Goal: Task Accomplishment & Management: Use online tool/utility

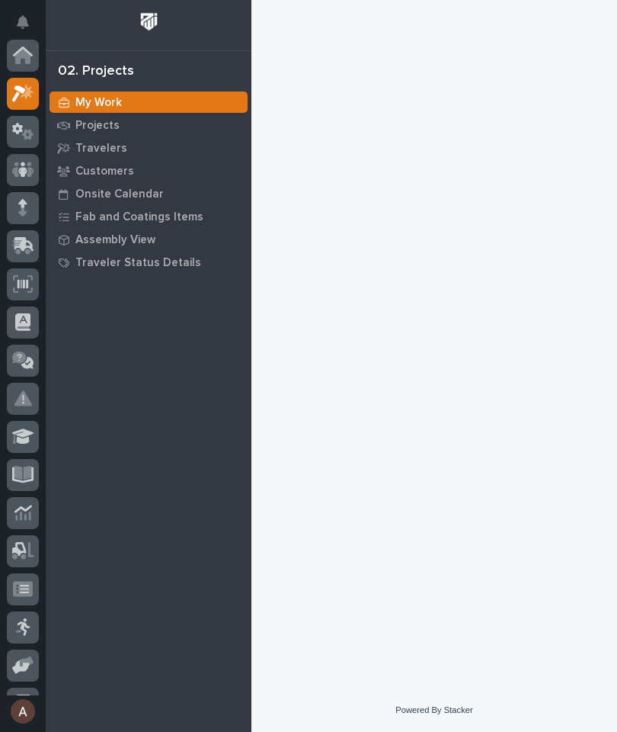
scroll to position [38, 0]
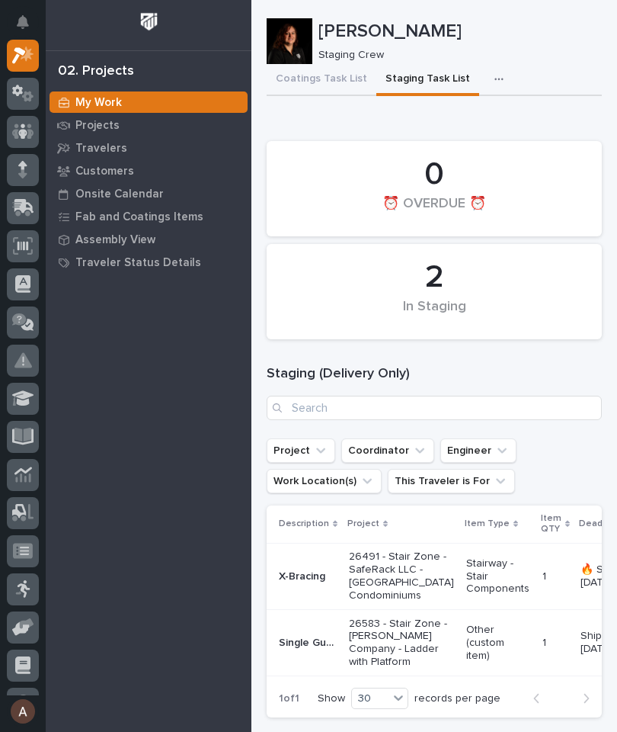
click at [31, 218] on div at bounding box center [23, 208] width 32 height 32
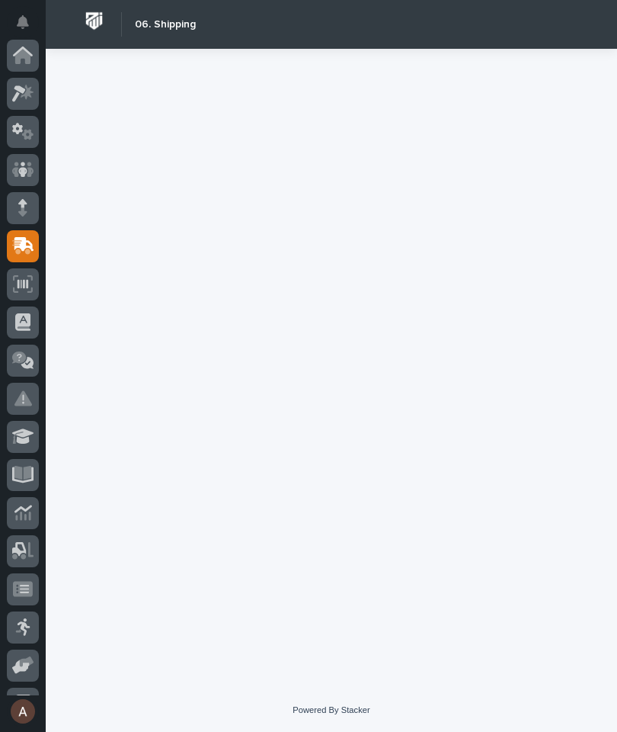
scroll to position [182, 0]
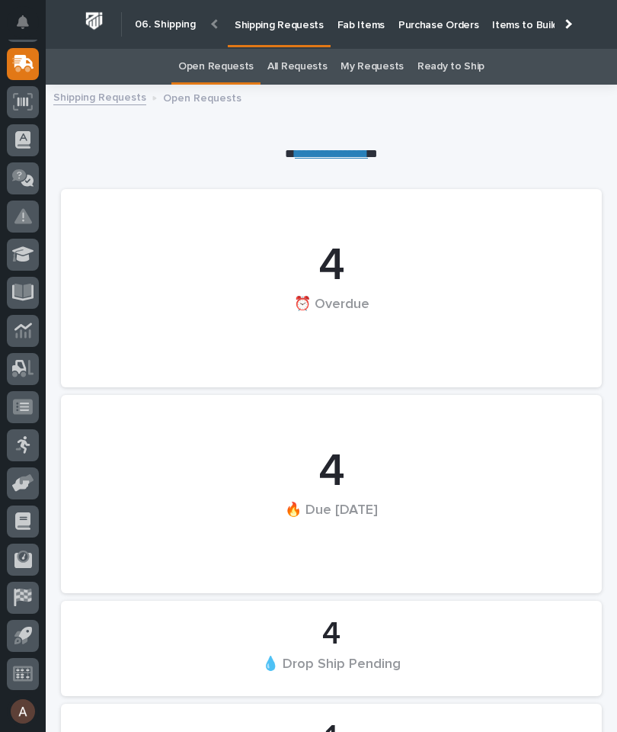
click at [361, 31] on link "Fab Items" at bounding box center [361, 23] width 61 height 47
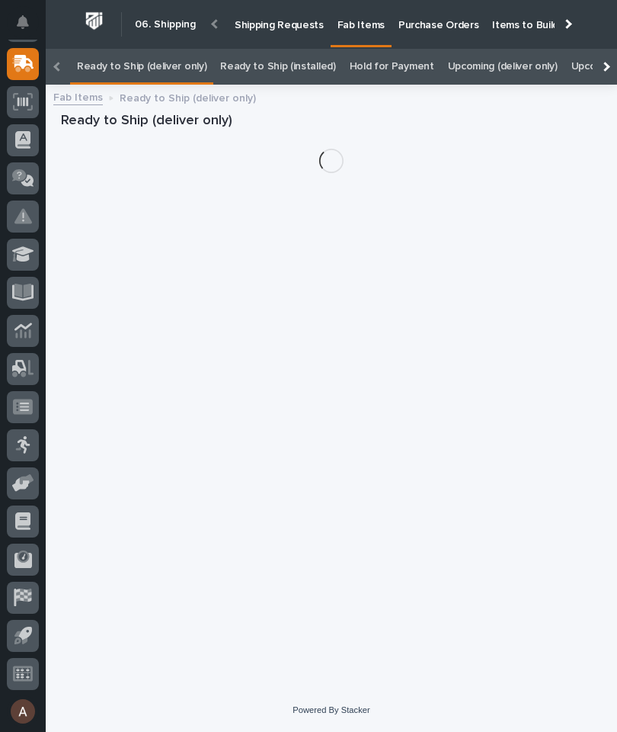
scroll to position [0, -184]
click at [607, 49] on div at bounding box center [605, 67] width 24 height 36
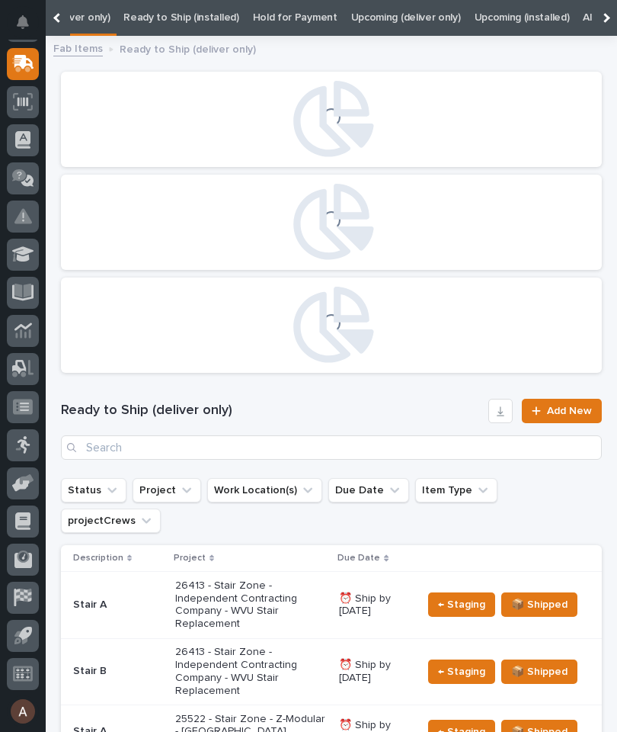
scroll to position [0, 0]
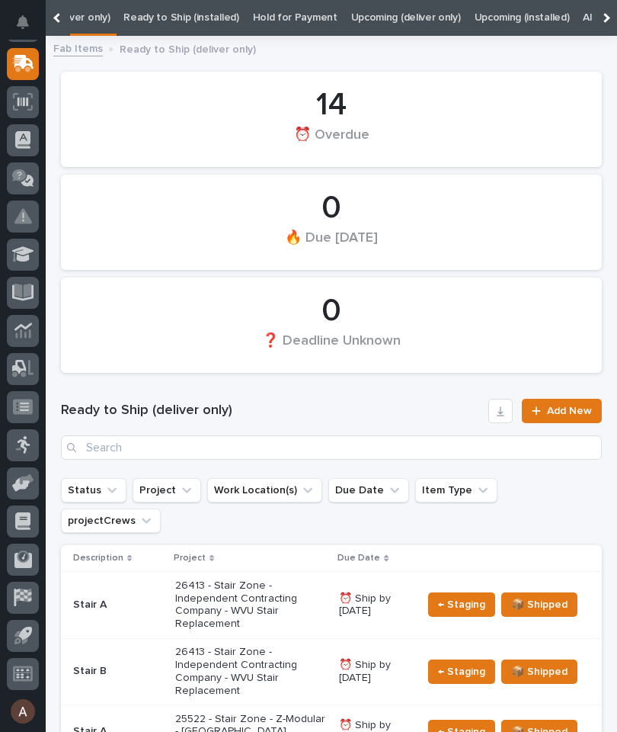
click at [611, 21] on div at bounding box center [605, 18] width 24 height 36
click at [376, 19] on link "All" at bounding box center [381, 18] width 11 height 36
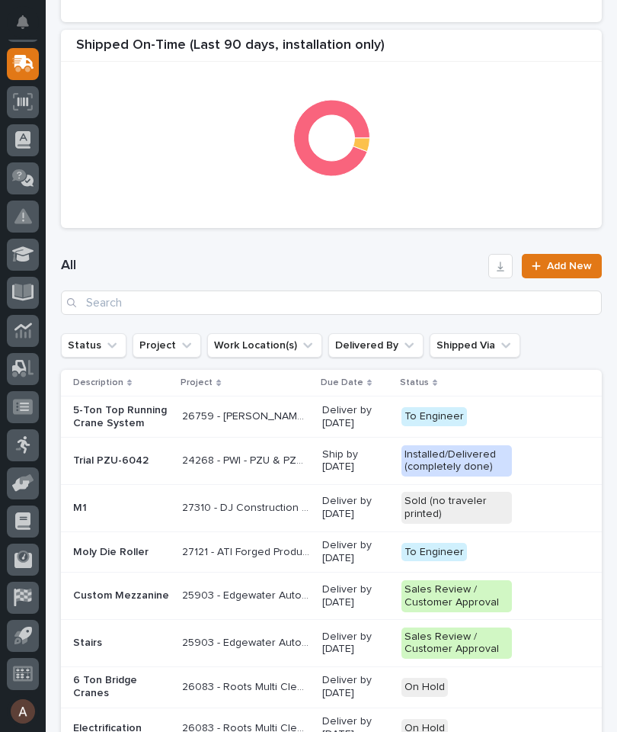
scroll to position [502, 0]
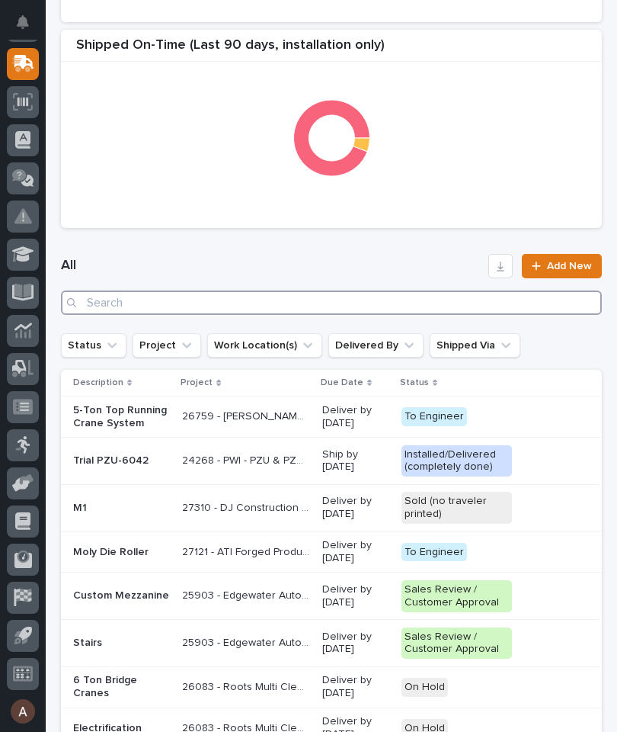
click at [333, 297] on input "Search" at bounding box center [331, 302] width 541 height 24
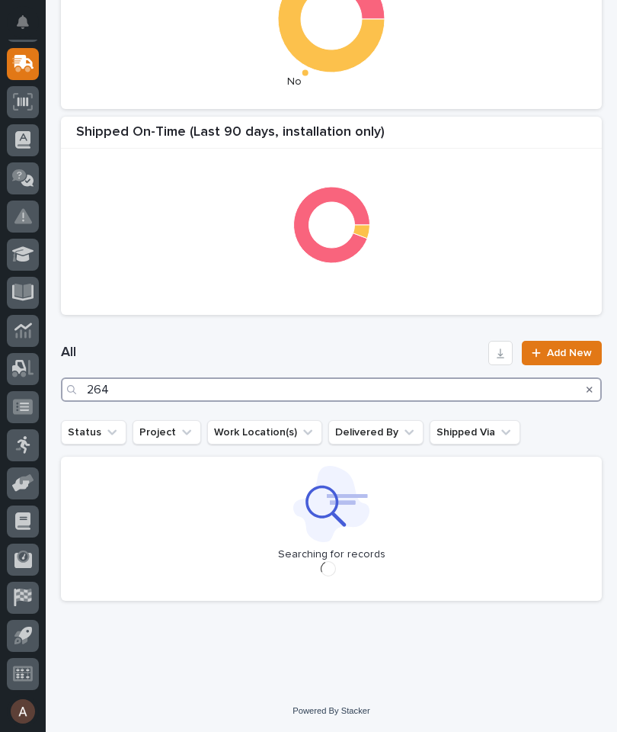
scroll to position [415, 0]
type input "26491"
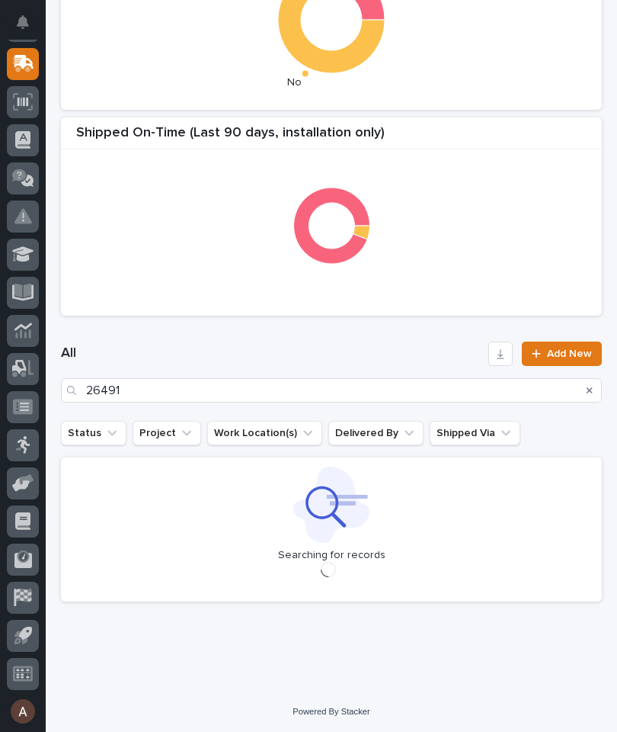
click at [403, 342] on div "All 26491 Add New" at bounding box center [331, 371] width 541 height 61
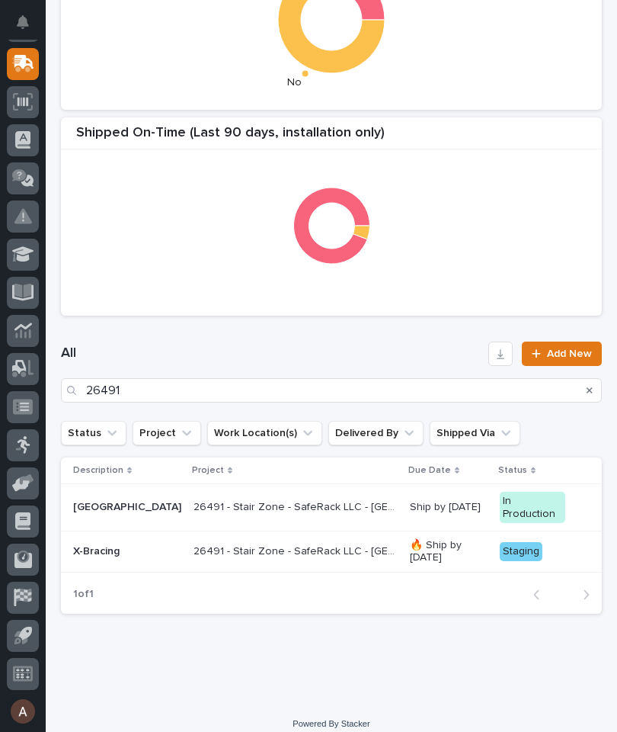
click at [111, 546] on p "X-Bracing" at bounding box center [127, 551] width 108 height 13
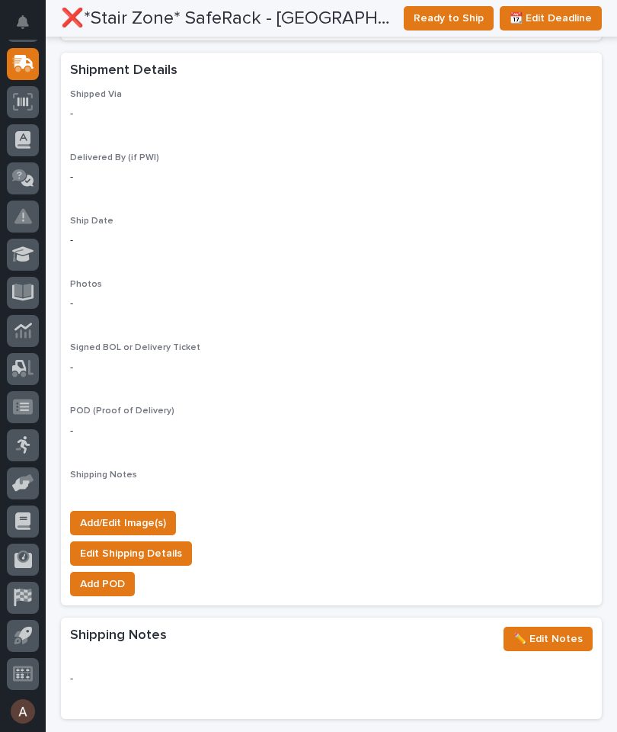
scroll to position [1244, 0]
click at [147, 514] on span "Add/Edit Image(s)" at bounding box center [123, 523] width 86 height 18
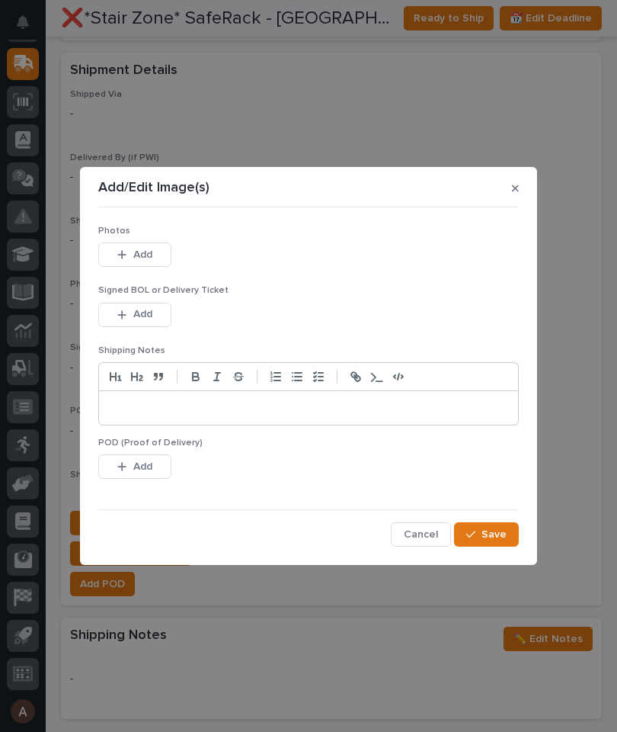
click at [153, 255] on button "Add" at bounding box center [134, 254] width 73 height 24
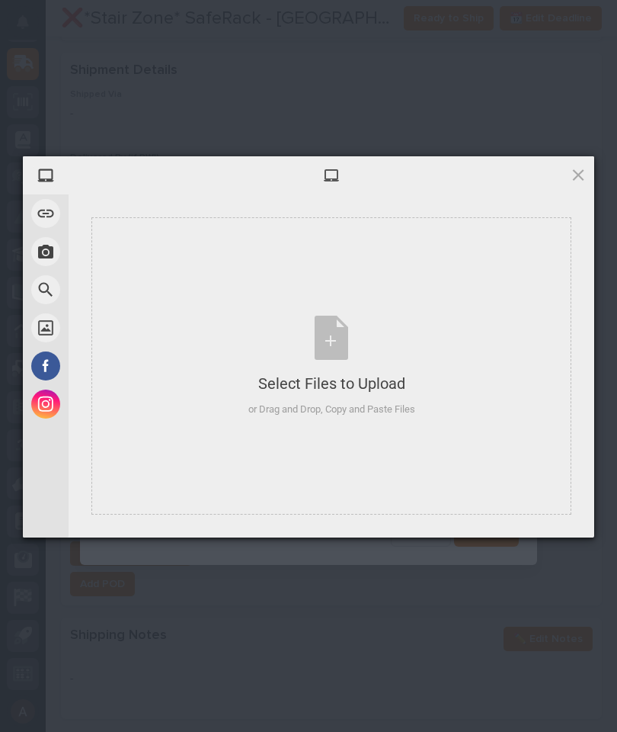
click at [454, 282] on div "Select Files to Upload or Drag and Drop, Copy and Paste Files" at bounding box center [331, 365] width 480 height 297
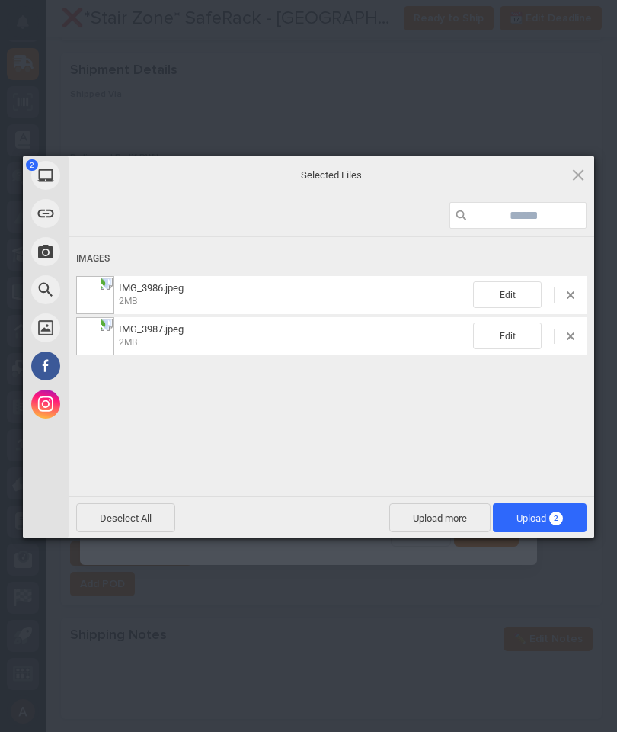
click at [563, 515] on span "Upload 2" at bounding box center [540, 517] width 94 height 29
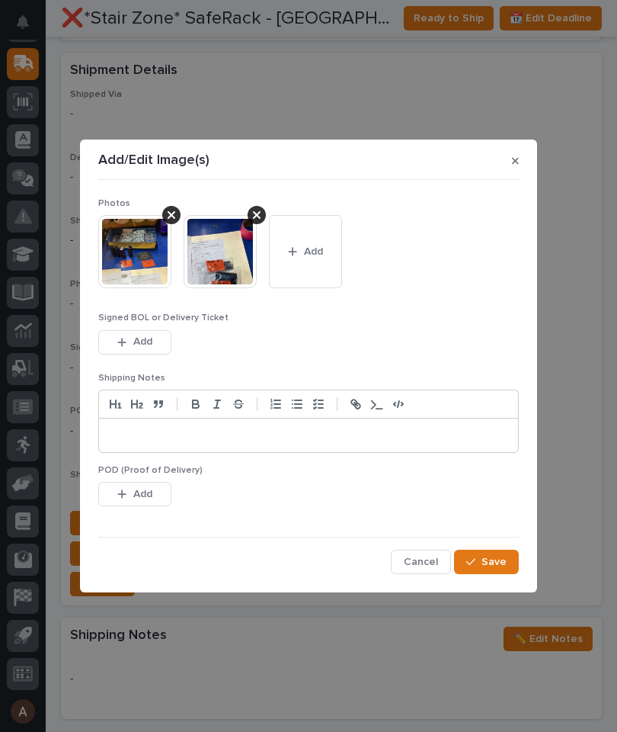
click at [509, 552] on button "Save" at bounding box center [486, 562] width 65 height 24
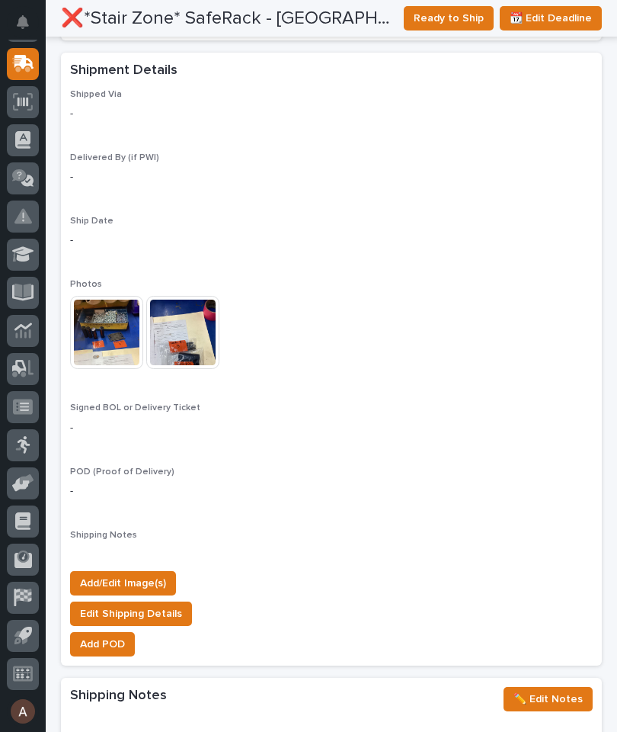
click at [456, 15] on span "Ready to Ship" at bounding box center [449, 18] width 70 height 18
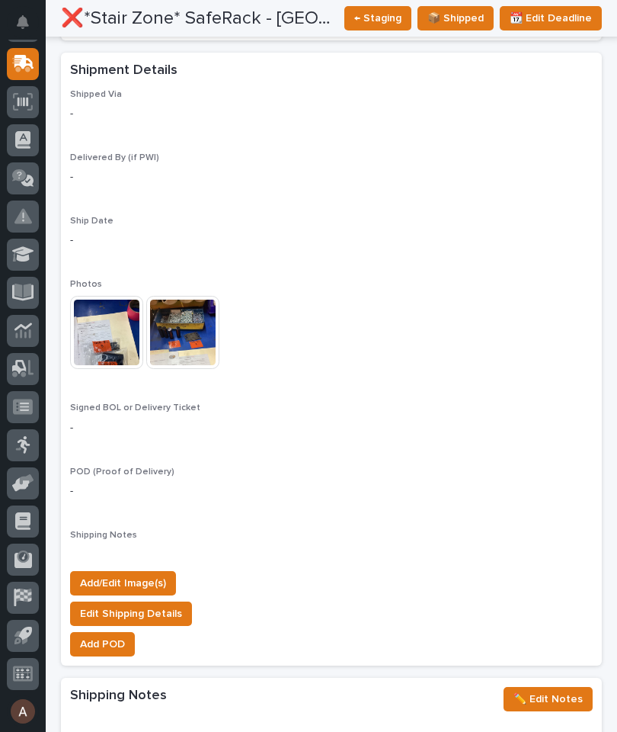
click at [134, 574] on span "Add/Edit Image(s)" at bounding box center [123, 583] width 86 height 18
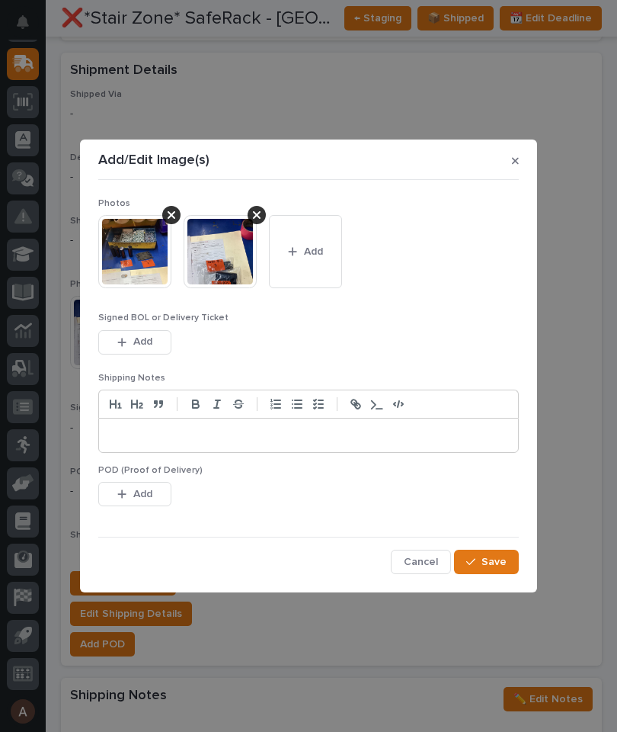
click at [298, 255] on div "button" at bounding box center [295, 251] width 15 height 11
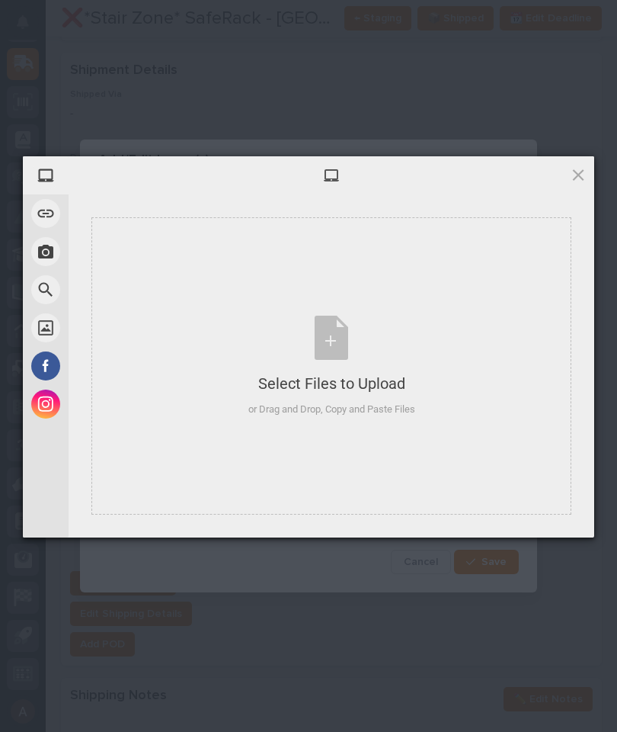
click at [461, 403] on div "Select Files to Upload or Drag and Drop, Copy and Paste Files" at bounding box center [331, 365] width 480 height 297
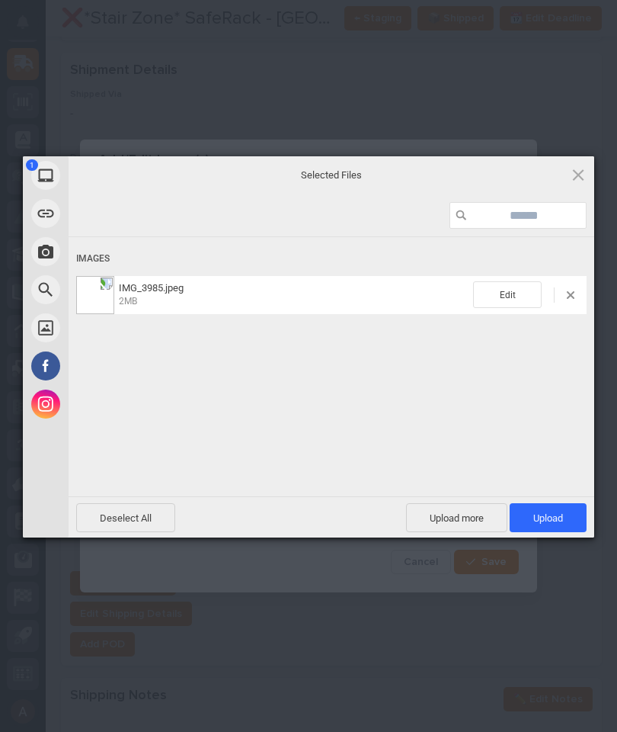
click at [553, 517] on span "Upload 1" at bounding box center [549, 517] width 30 height 11
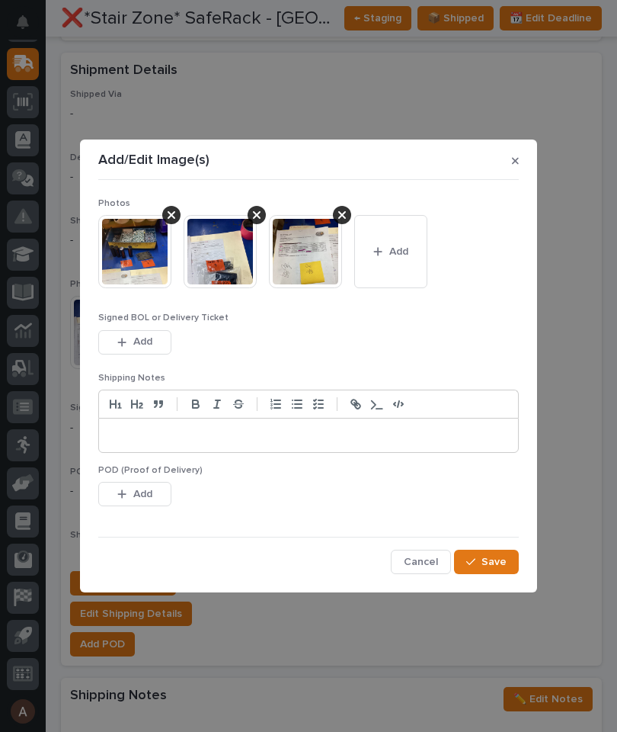
click at [488, 565] on span "Save" at bounding box center [494, 562] width 25 height 14
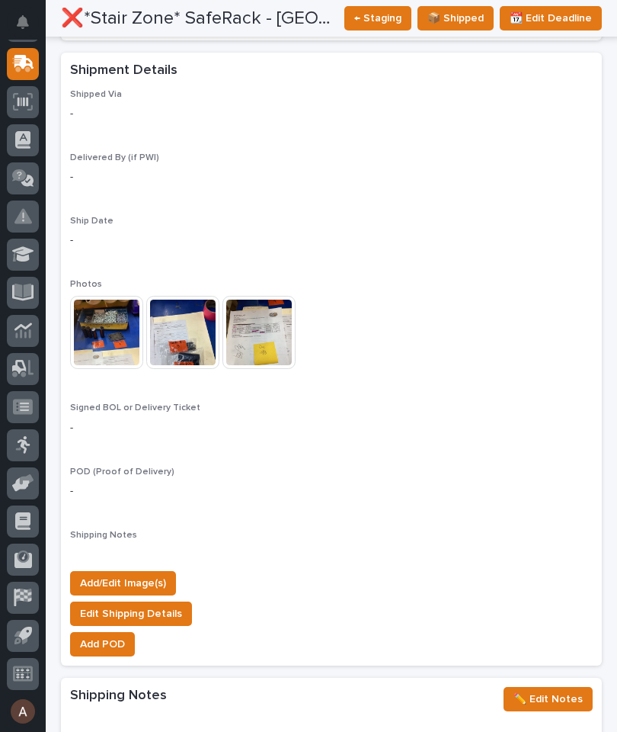
click at [23, 67] on icon at bounding box center [24, 62] width 20 height 14
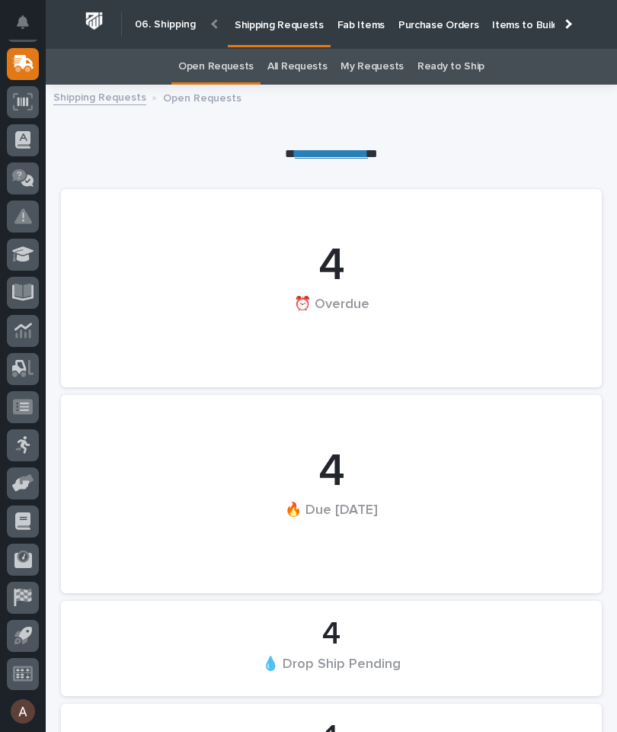
click at [571, 24] on div at bounding box center [568, 24] width 10 height 10
click at [385, 19] on p "Fab Items" at bounding box center [361, 16] width 47 height 32
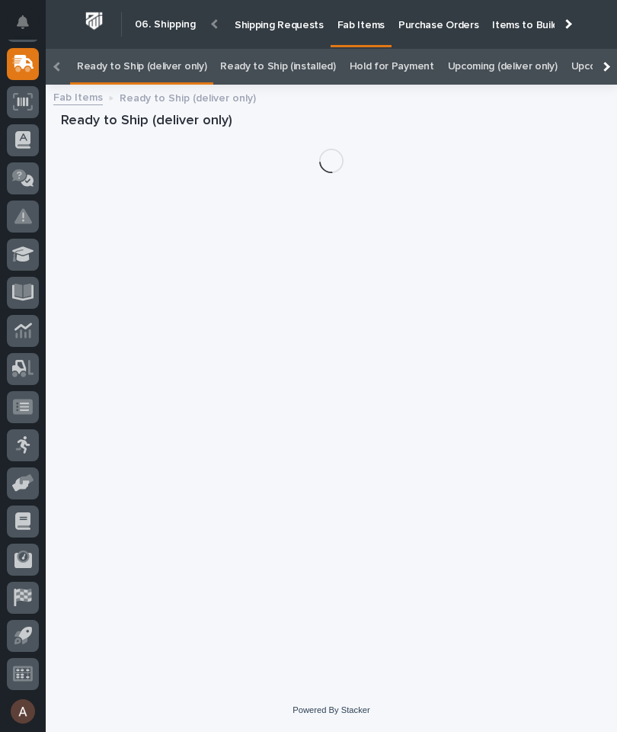
scroll to position [0, -165]
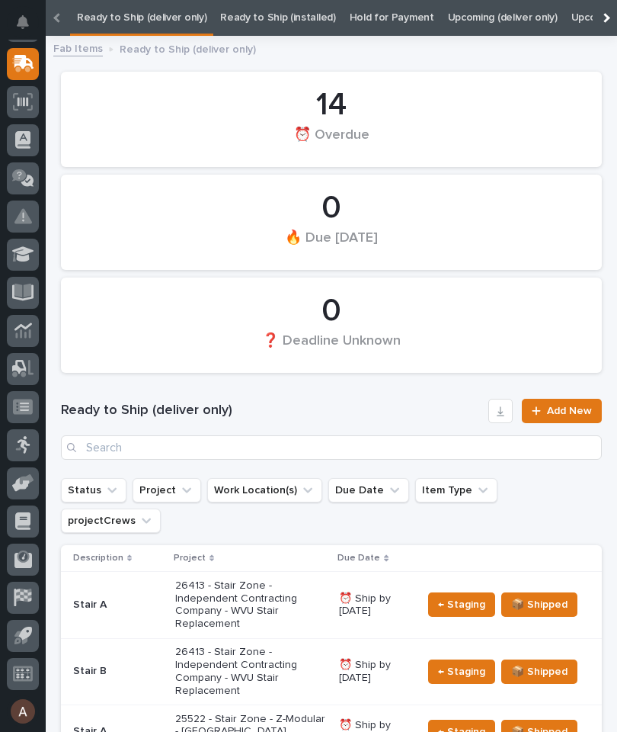
click at [612, 22] on div at bounding box center [605, 18] width 24 height 36
click at [611, 18] on div at bounding box center [605, 18] width 24 height 36
click at [376, 24] on link "All" at bounding box center [381, 18] width 11 height 36
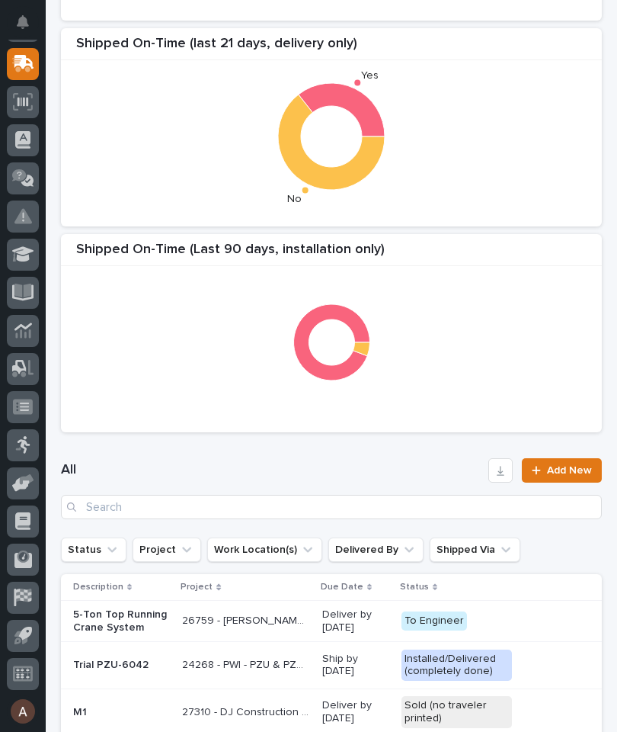
scroll to position [300, 0]
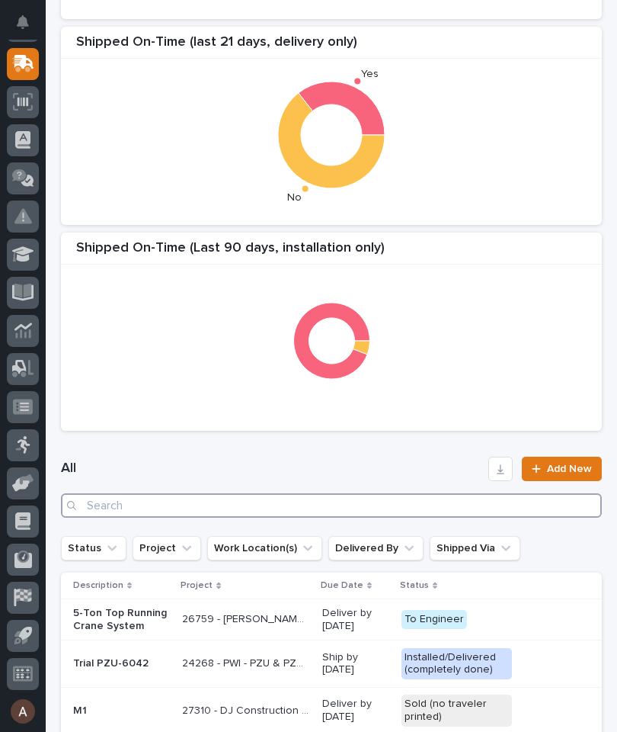
click at [431, 499] on input "Search" at bounding box center [331, 505] width 541 height 24
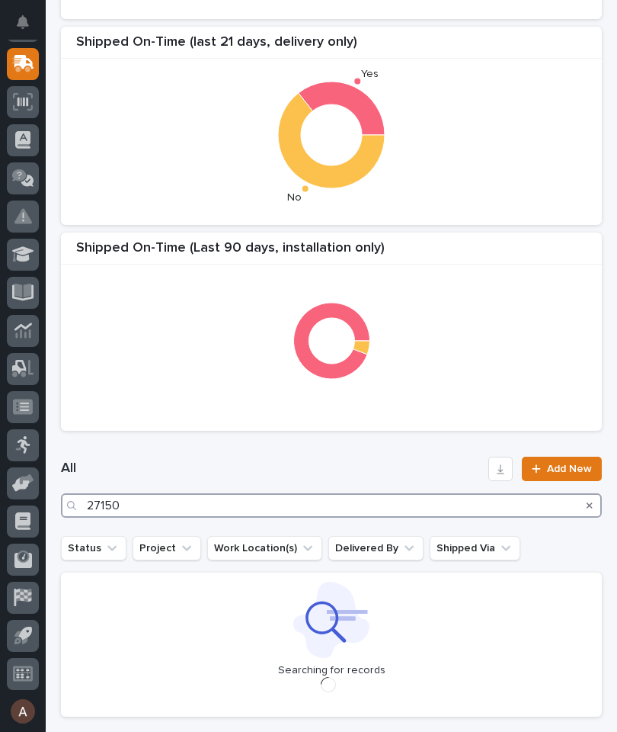
type input "27150"
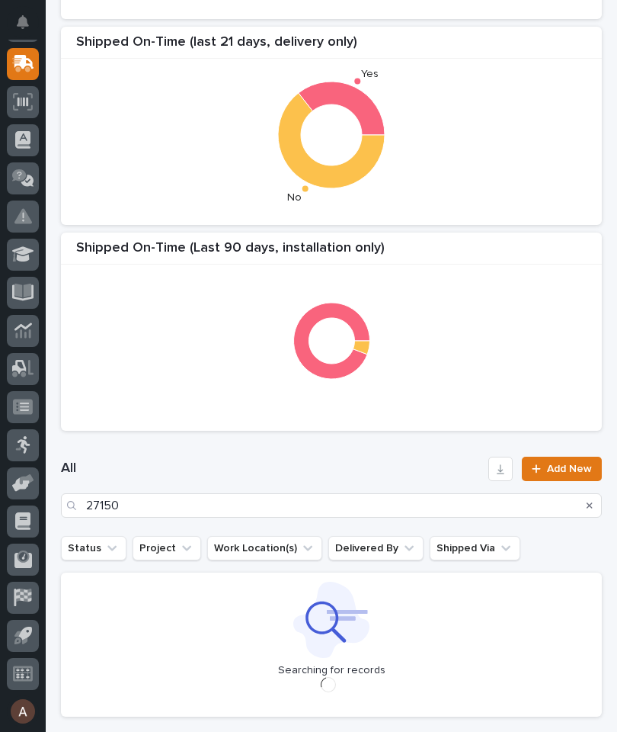
click at [515, 225] on div "Shipped On-Time (Last 90 Days, delivery only) Shipped On-Time (last 21 days, de…" at bounding box center [331, 125] width 556 height 625
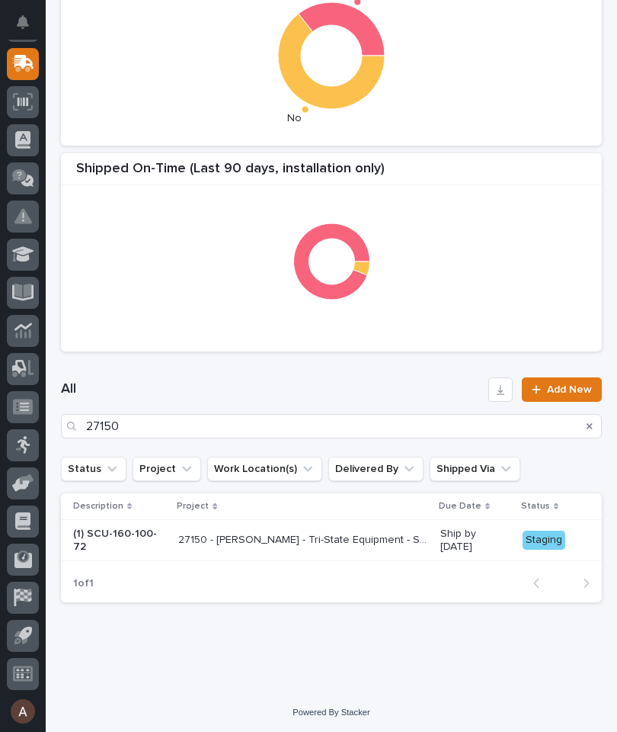
click at [121, 534] on p "(1) SCU-160-100-72" at bounding box center [119, 540] width 93 height 26
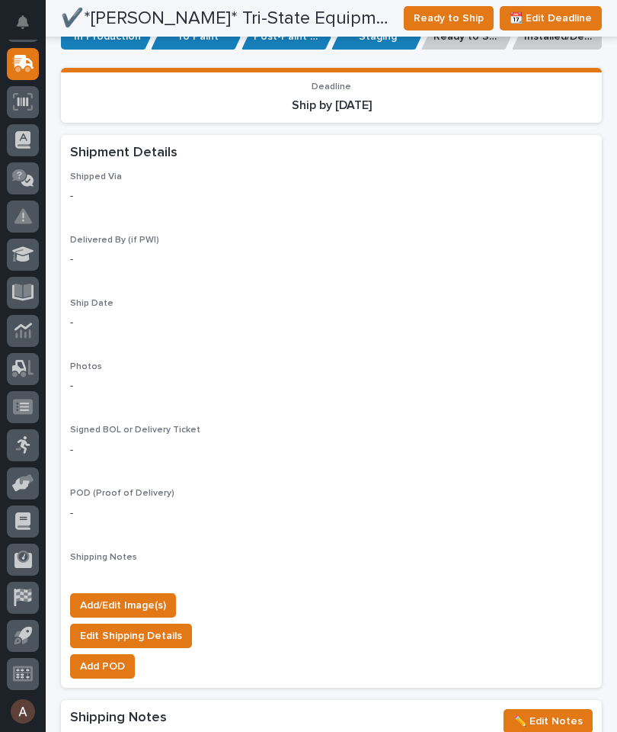
click at [156, 596] on span "Add/Edit Image(s)" at bounding box center [123, 605] width 86 height 18
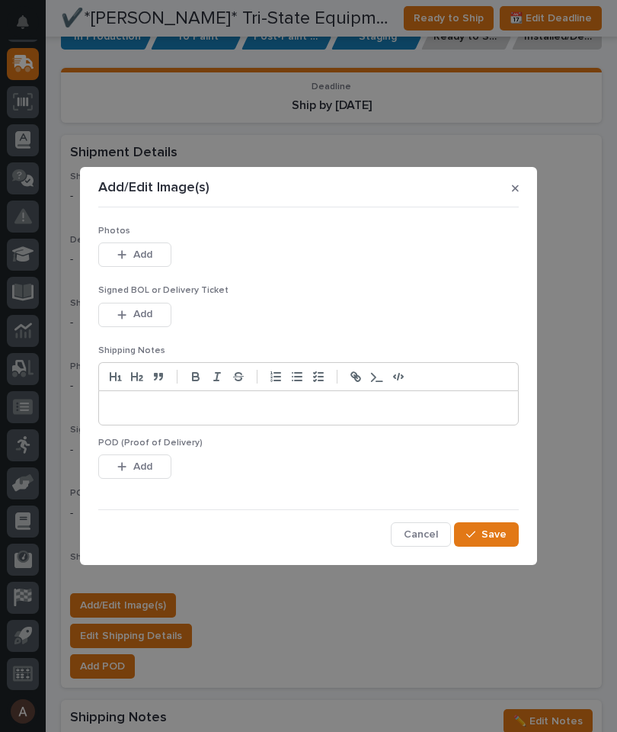
click at [150, 253] on span "Add" at bounding box center [142, 255] width 19 height 14
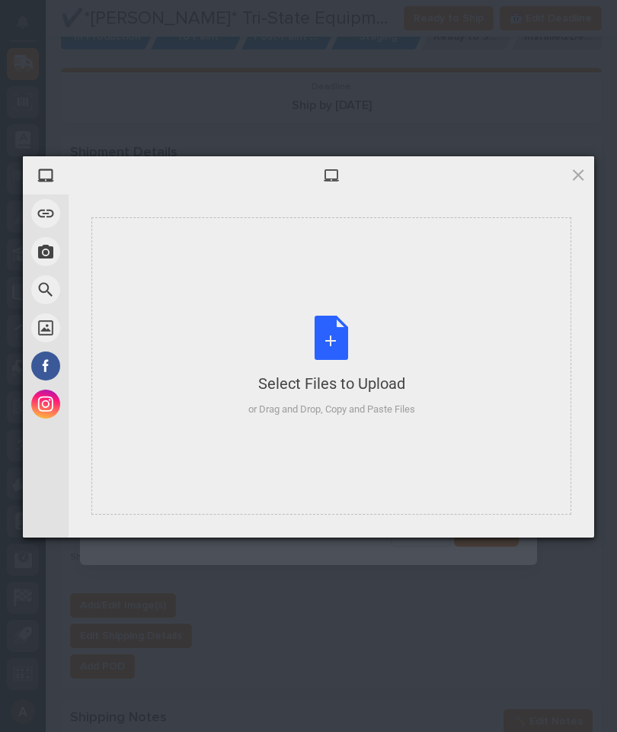
click at [387, 293] on div "Select Files to Upload or Drag and Drop, Copy and Paste Files" at bounding box center [331, 365] width 480 height 297
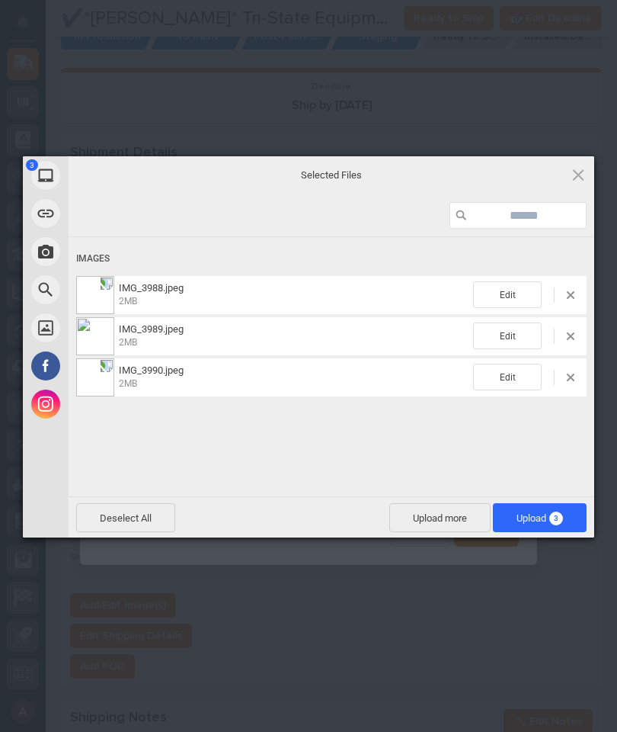
click at [539, 505] on span "Upload 3" at bounding box center [540, 517] width 94 height 29
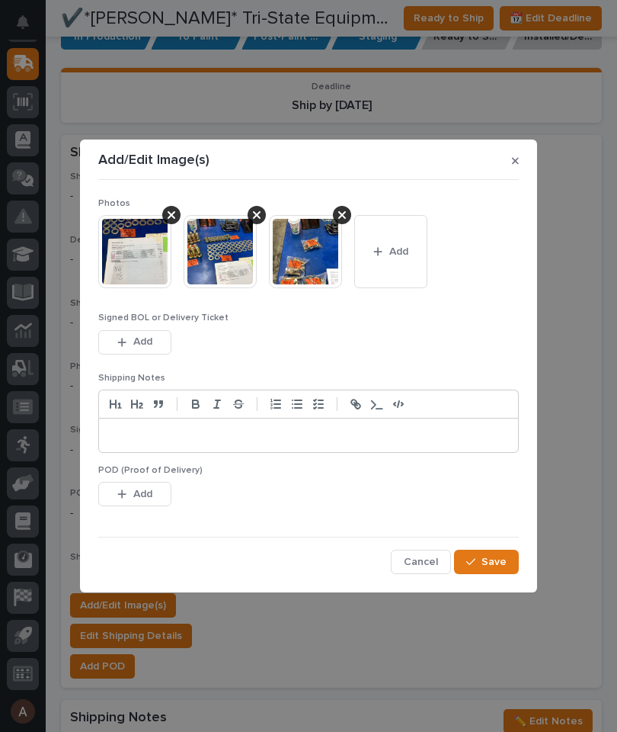
click at [499, 552] on button "Save" at bounding box center [486, 562] width 65 height 24
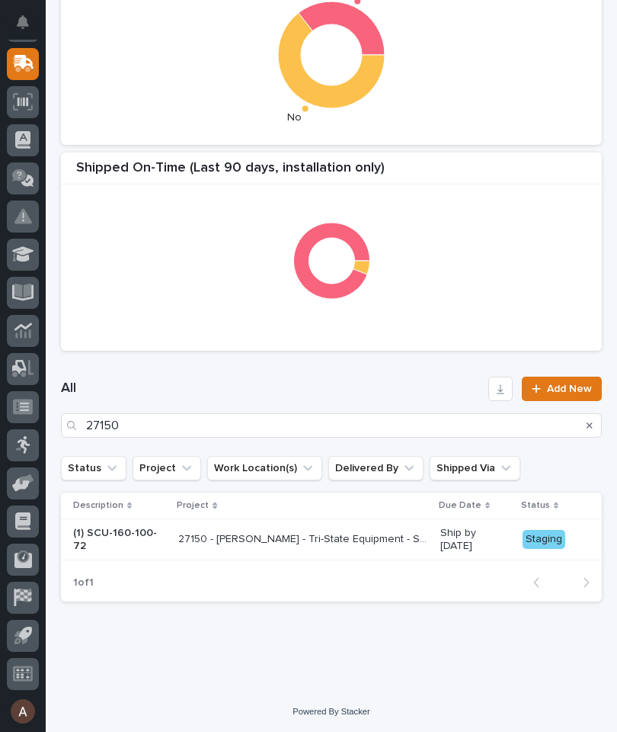
scroll to position [379, 0]
click at [391, 534] on p "27150 - [PERSON_NAME] - Tri-State Equipment - SCU-160-100-72" at bounding box center [304, 539] width 253 height 16
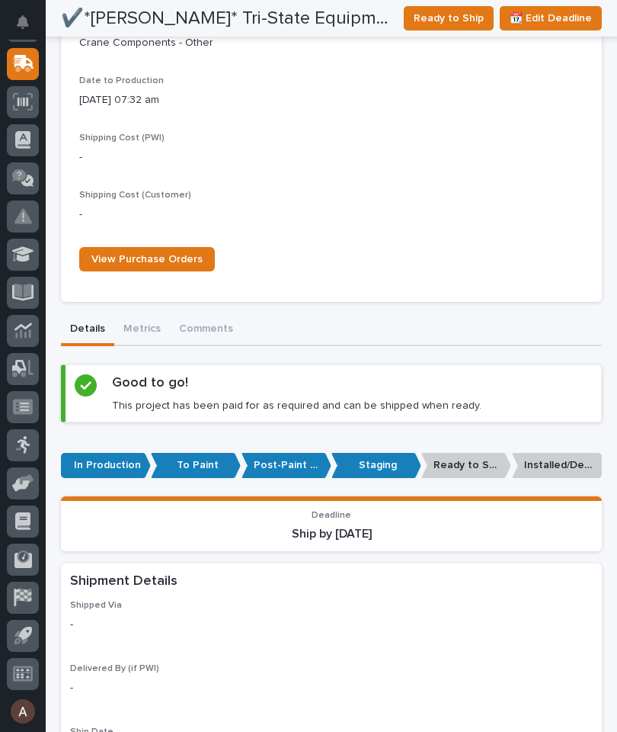
scroll to position [733, 0]
click at [284, 453] on p "Post-Paint Assembly" at bounding box center [287, 465] width 90 height 25
click at [274, 453] on p "Post-Paint Assembly" at bounding box center [287, 465] width 90 height 25
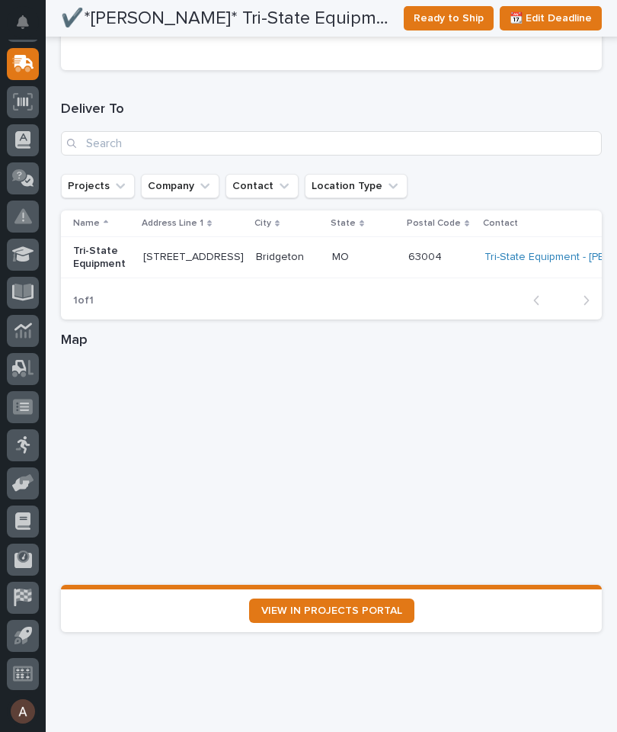
scroll to position [1952, 0]
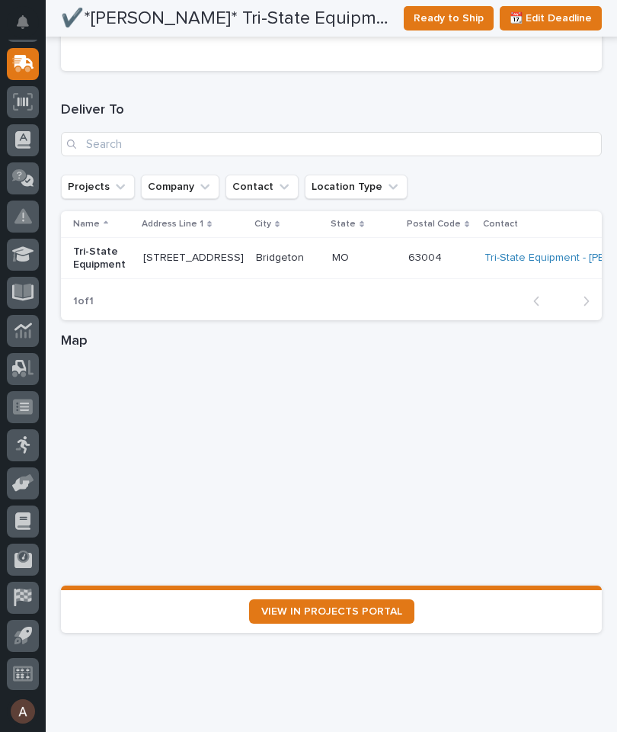
click at [392, 585] on section "VIEW IN PROJECTS PORTAL" at bounding box center [331, 608] width 541 height 47
click at [379, 606] on span "VIEW IN PROJECTS PORTAL" at bounding box center [331, 611] width 141 height 11
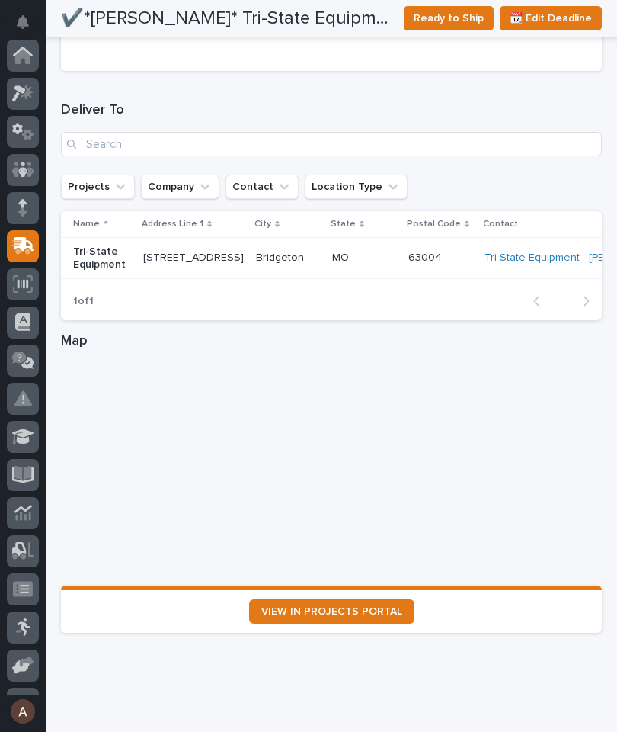
scroll to position [0, 0]
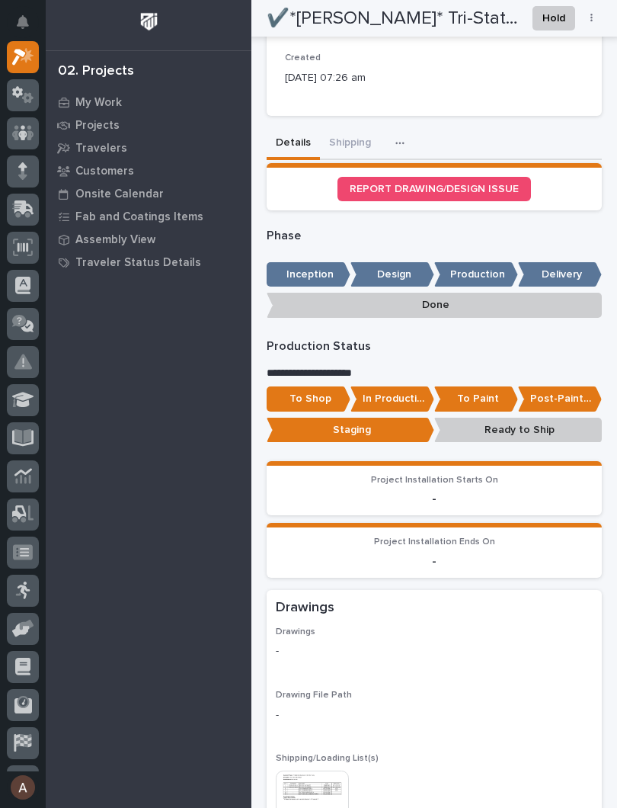
scroll to position [611, 0]
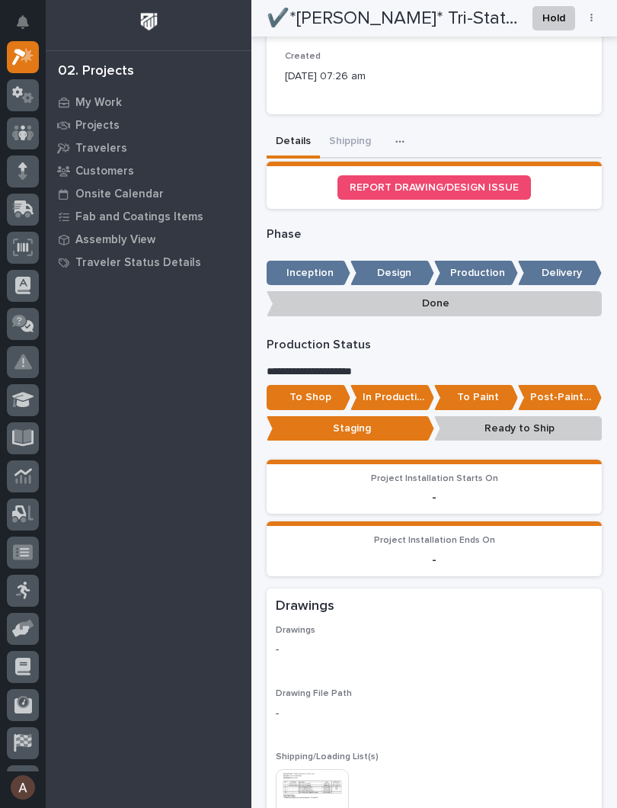
click at [568, 385] on p "Post-Paint Assembly" at bounding box center [560, 397] width 84 height 25
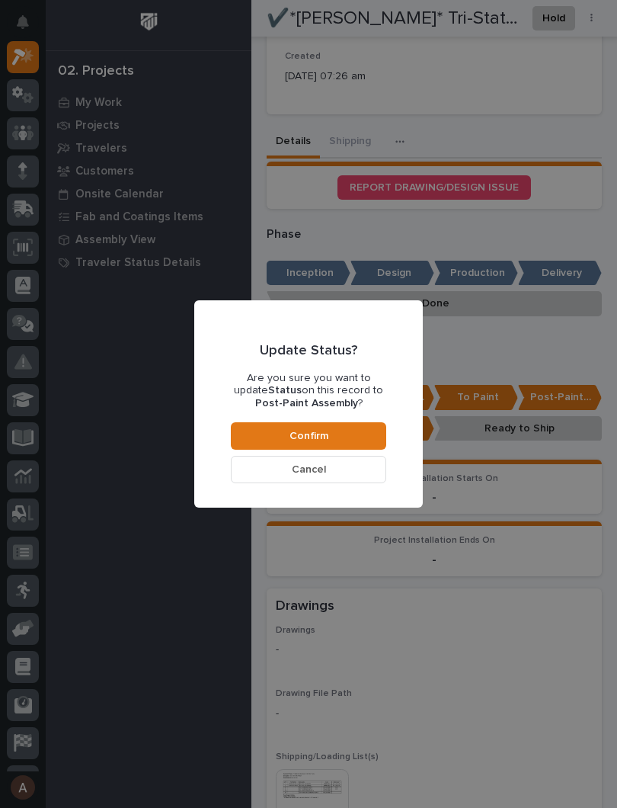
click at [365, 432] on button "Confirm" at bounding box center [309, 435] width 156 height 27
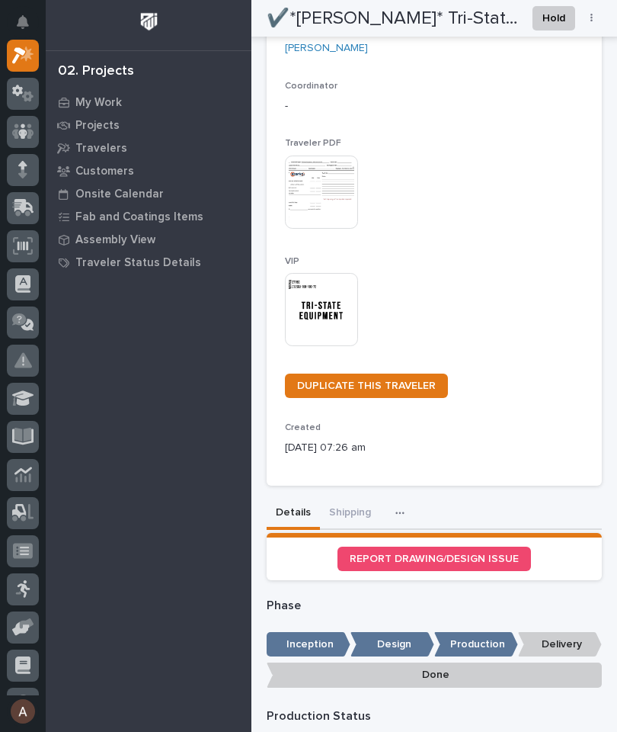
scroll to position [188, 0]
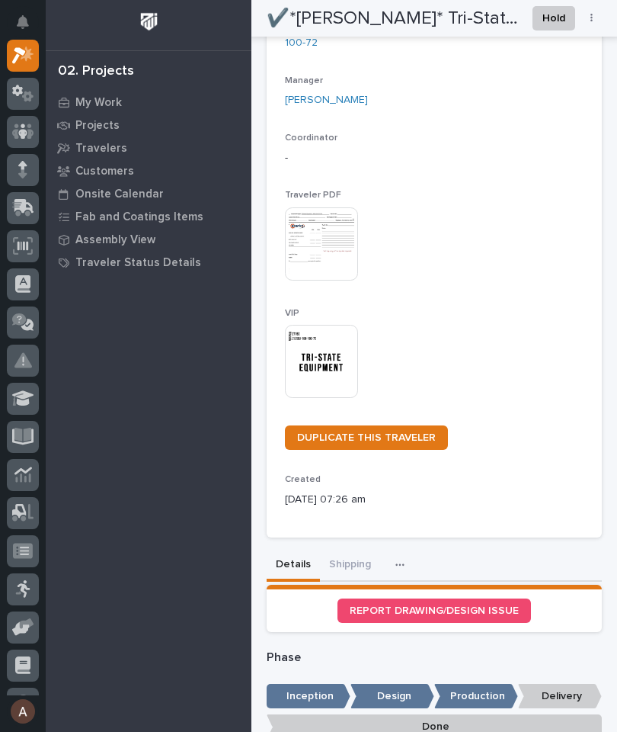
click at [326, 325] on img at bounding box center [321, 361] width 73 height 73
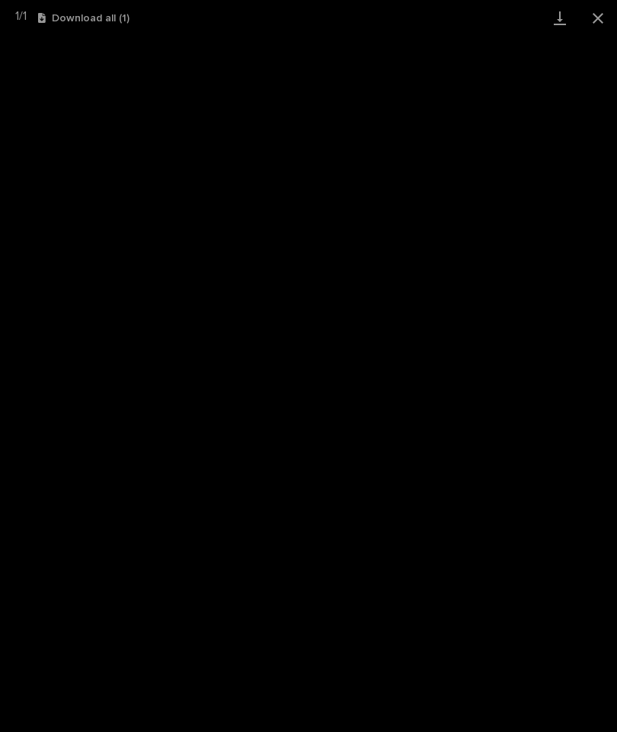
click at [565, 16] on link "Download" at bounding box center [560, 18] width 38 height 36
